Goal: Information Seeking & Learning: Learn about a topic

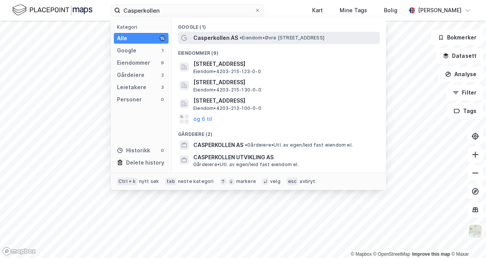
type input "Casperkollen"
click at [228, 40] on span "Casperkollen AS" at bounding box center [215, 37] width 45 height 9
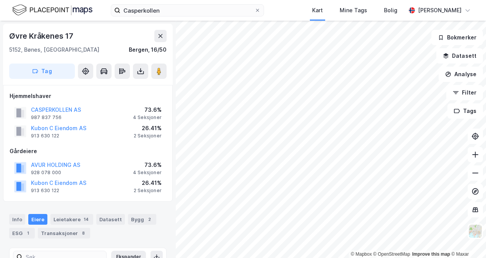
scroll to position [1, 0]
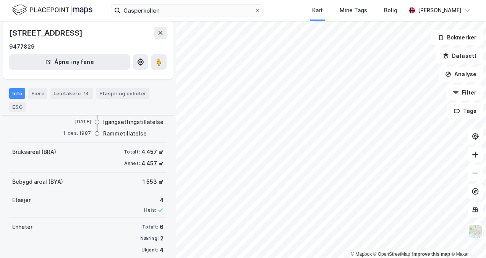
scroll to position [96, 0]
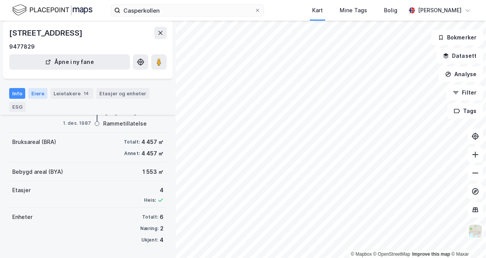
click at [41, 91] on div "Eiere" at bounding box center [37, 93] width 19 height 11
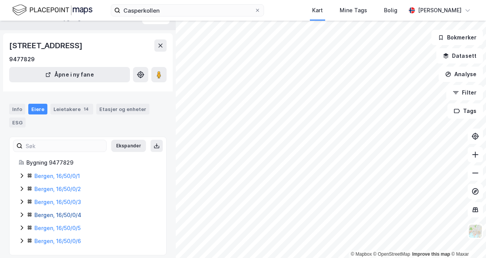
scroll to position [22, 0]
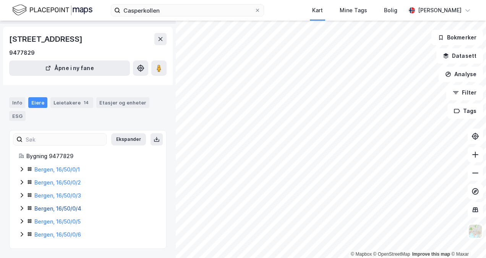
click at [66, 206] on link "Bergen, 16/50/0/4" at bounding box center [57, 208] width 47 height 6
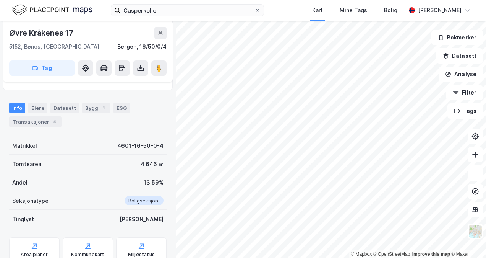
scroll to position [22, 0]
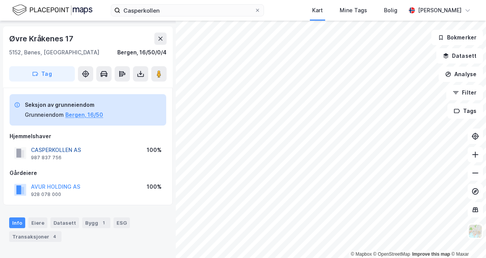
click at [0, 0] on button "CASPERKOLLEN AS" at bounding box center [0, 0] width 0 height 0
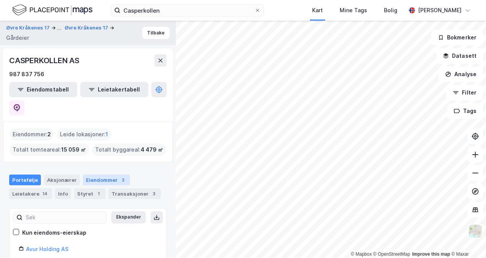
click at [113, 174] on div "Eiendommer 2" at bounding box center [106, 179] width 47 height 11
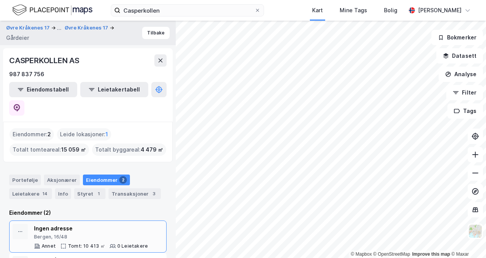
scroll to position [16, 0]
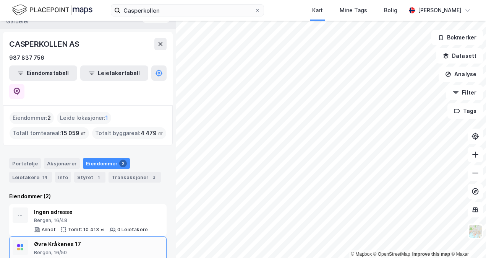
click at [88, 239] on div "Øvre Kråkenes 17" at bounding box center [94, 243] width 120 height 9
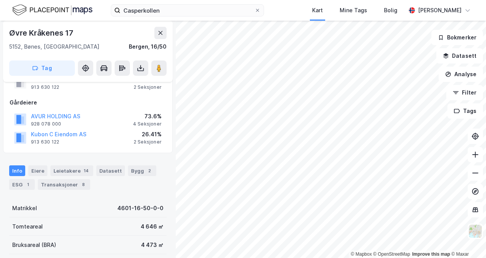
scroll to position [60, 0]
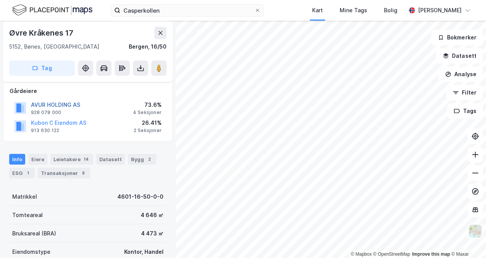
click at [0, 0] on button "AVUR HOLDING AS" at bounding box center [0, 0] width 0 height 0
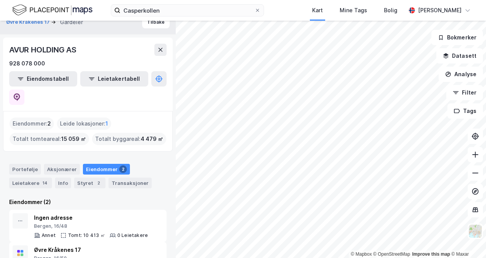
scroll to position [16, 0]
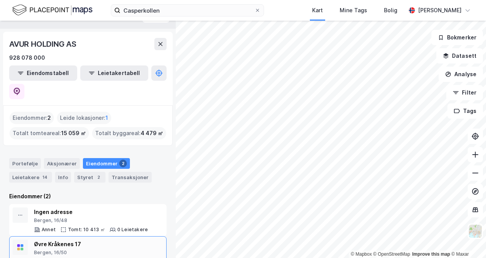
click at [52, 239] on div "Øvre Kråkenes 17" at bounding box center [94, 243] width 120 height 9
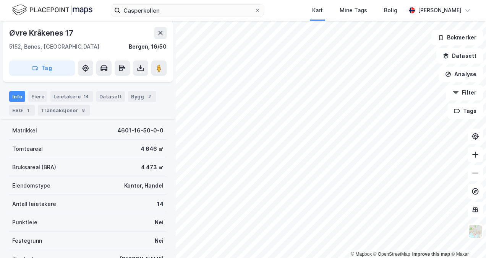
scroll to position [136, 0]
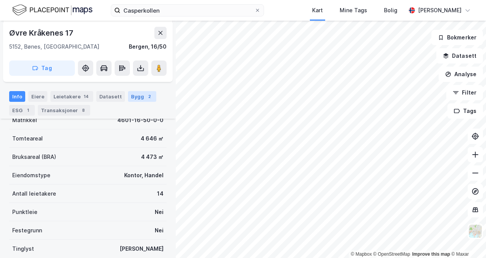
click at [134, 97] on div "Bygg 2" at bounding box center [142, 96] width 28 height 11
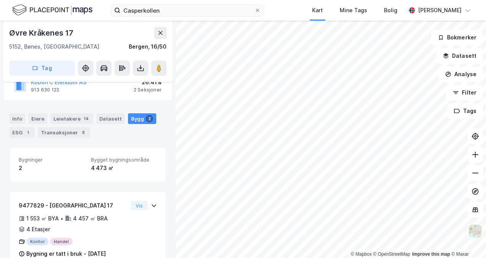
scroll to position [100, 0]
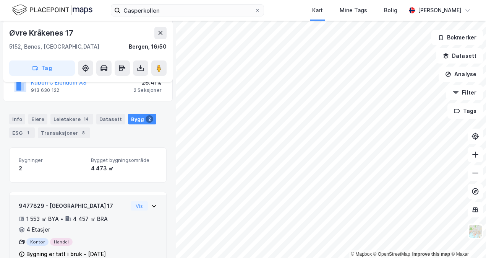
click at [68, 223] on div "1 553 ㎡ BYA • 4 457 ㎡ BRA • 4 Etasjer" at bounding box center [73, 224] width 109 height 20
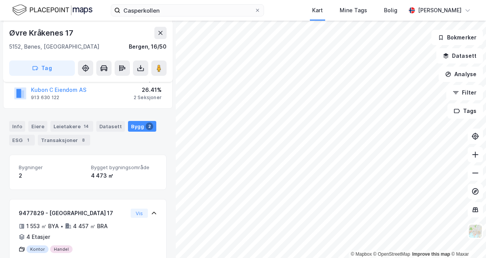
scroll to position [83, 0]
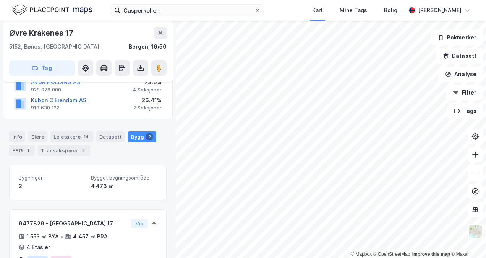
click at [0, 0] on button "Kubon C Eiendom AS" at bounding box center [0, 0] width 0 height 0
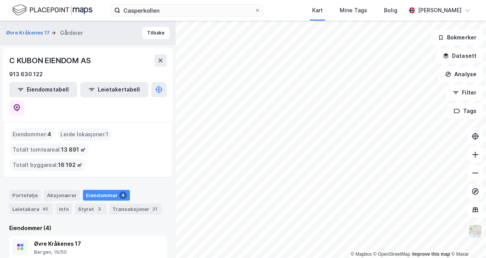
scroll to position [38, 0]
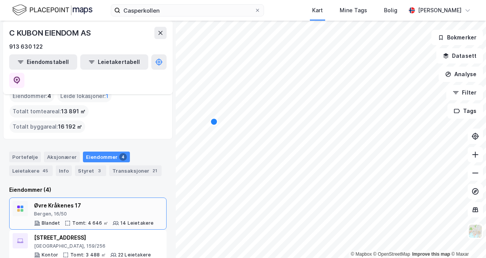
click at [53, 201] on div "Øvre Kråkenes 17" at bounding box center [94, 205] width 120 height 9
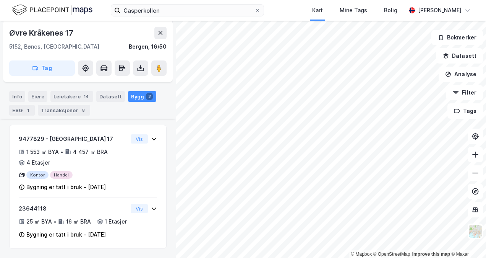
scroll to position [177, 0]
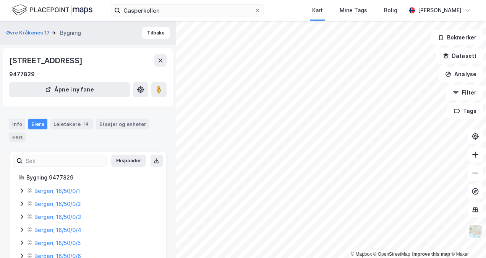
scroll to position [22, 0]
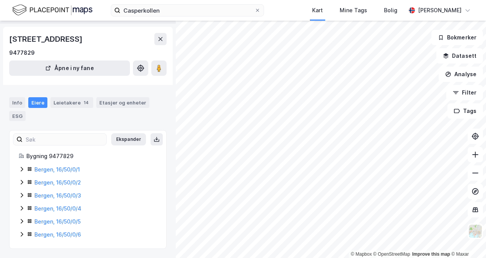
click at [20, 168] on icon at bounding box center [22, 169] width 6 height 6
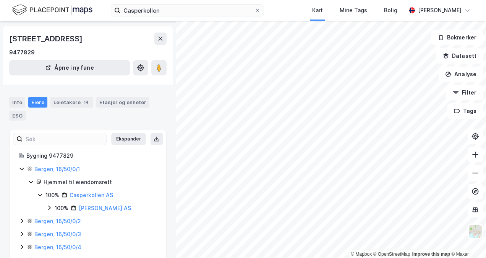
click at [21, 219] on icon at bounding box center [22, 220] width 2 height 5
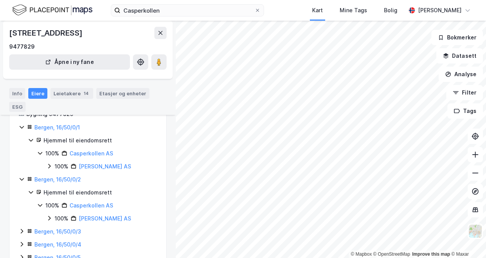
scroll to position [98, 0]
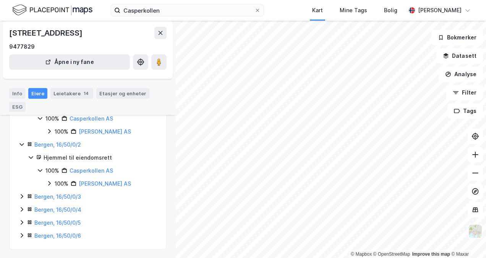
click at [23, 195] on icon at bounding box center [22, 196] width 6 height 6
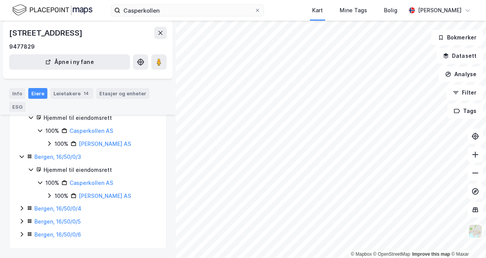
scroll to position [139, 0]
click at [23, 206] on icon at bounding box center [22, 208] width 6 height 6
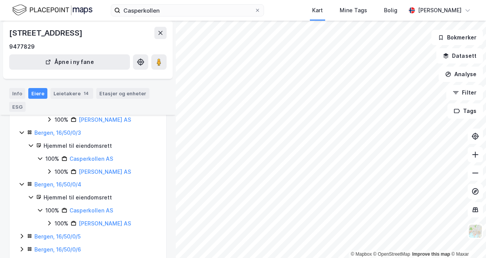
scroll to position [178, 0]
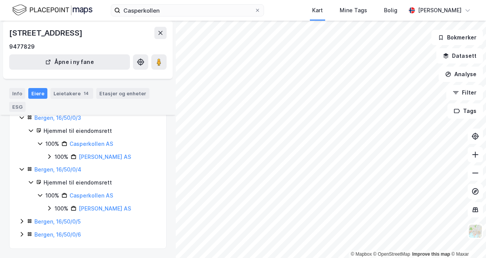
click at [18, 223] on div "Bygning 9477829 [GEOGRAPHIC_DATA], 16/50/0/1 Hjemmel til eiendomsrett 100% Casp…" at bounding box center [88, 117] width 157 height 243
click at [21, 222] on icon at bounding box center [22, 221] width 2 height 5
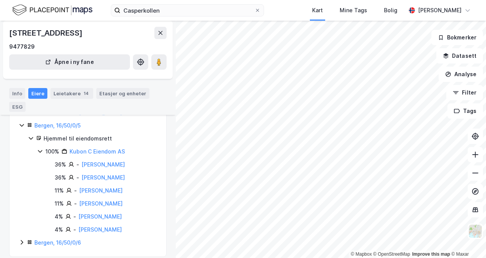
scroll to position [282, 0]
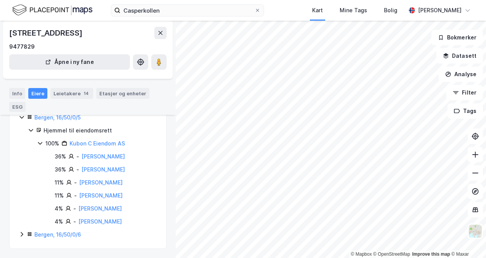
click at [23, 233] on icon at bounding box center [22, 234] width 6 height 6
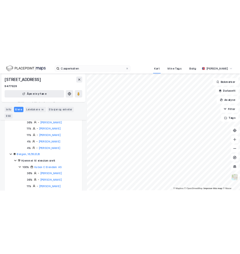
scroll to position [359, 0]
